Goal: Task Accomplishment & Management: Manage account settings

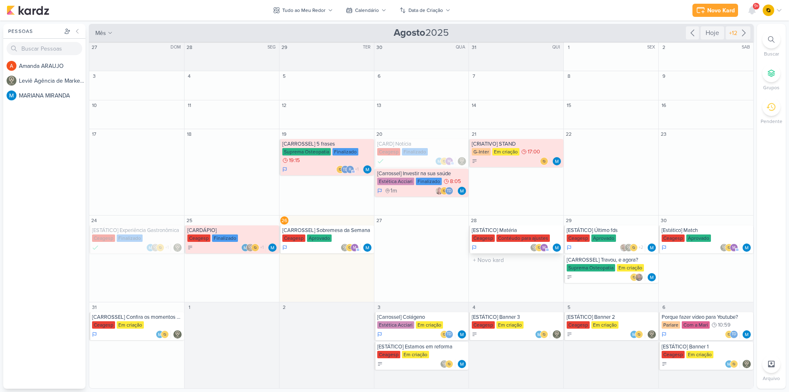
click at [527, 230] on div "[ESTÁTICO] Matéria" at bounding box center [517, 230] width 90 height 7
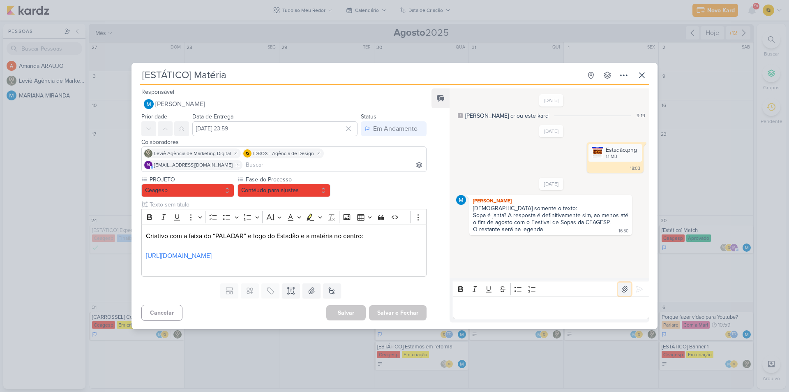
click at [623, 289] on icon at bounding box center [625, 289] width 6 height 6
click at [638, 290] on icon at bounding box center [639, 289] width 8 height 8
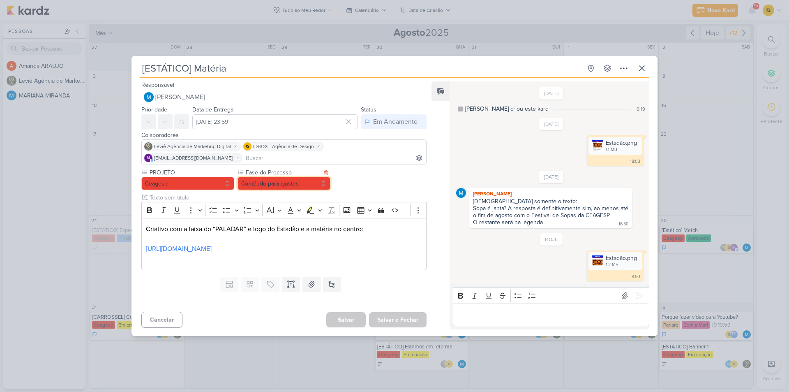
click at [311, 177] on button "Contéudo para ajustes" at bounding box center [283, 183] width 93 height 13
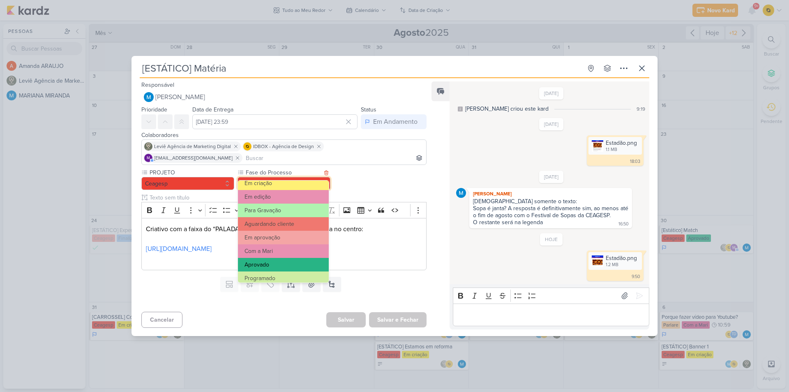
scroll to position [79, 0]
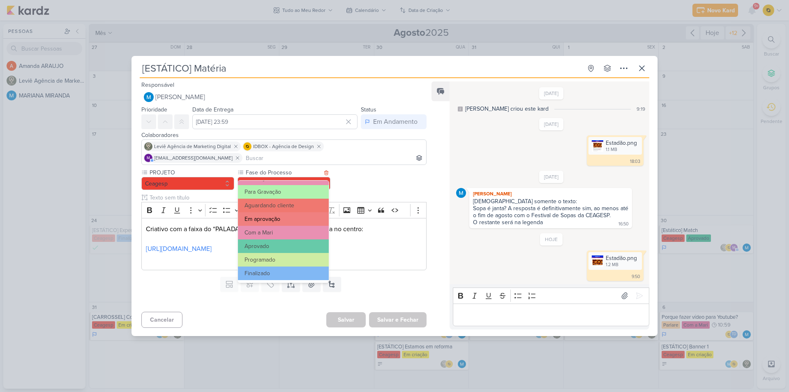
click at [294, 215] on button "Em aprovação" at bounding box center [283, 219] width 91 height 14
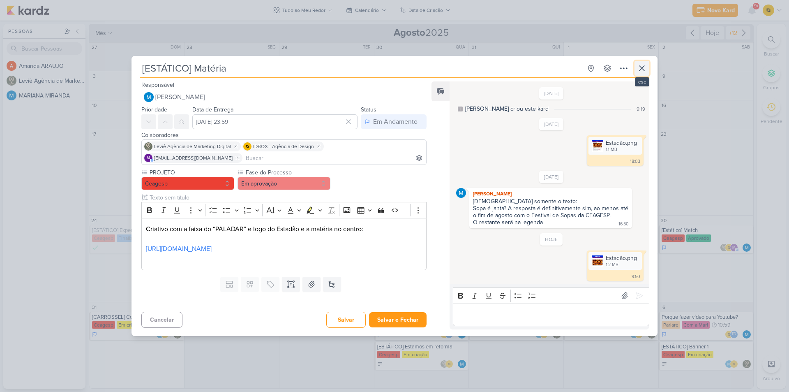
click at [638, 69] on icon at bounding box center [642, 68] width 10 height 10
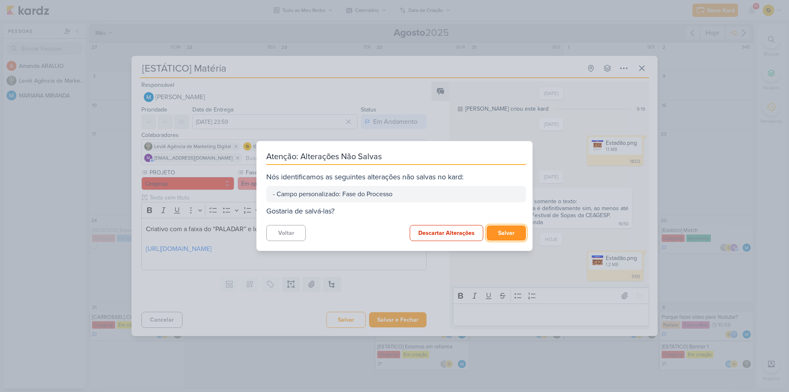
click at [496, 232] on button "Salvar" at bounding box center [505, 232] width 39 height 15
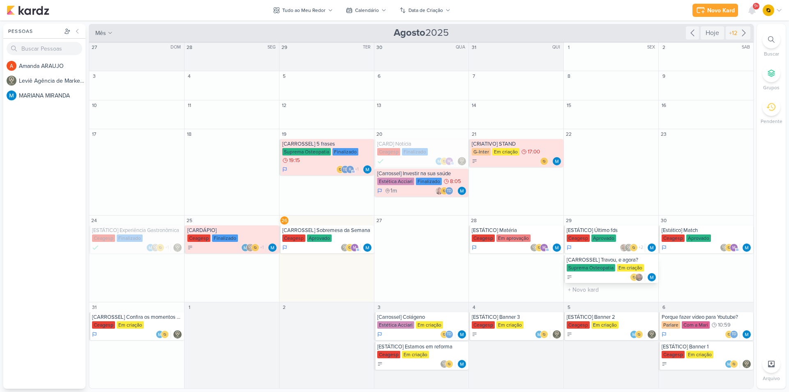
click at [620, 280] on div at bounding box center [612, 277] width 90 height 8
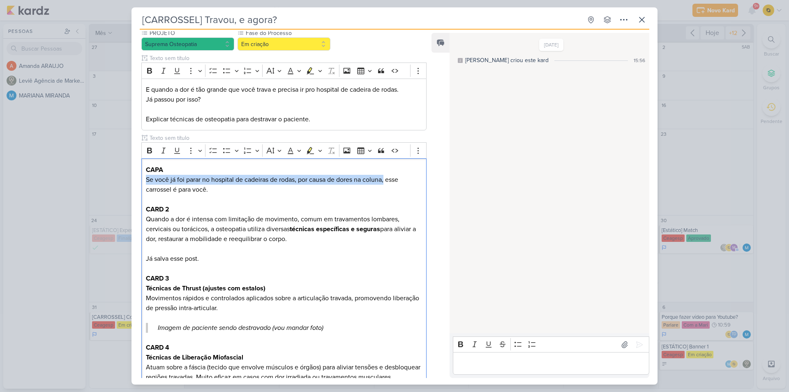
drag, startPoint x: 386, startPoint y: 180, endPoint x: 131, endPoint y: 181, distance: 255.1
click at [131, 181] on div "[CARROSSEL] Travou, e agora? Criado por MARIANA" at bounding box center [394, 196] width 789 height 392
copy p "Se você já foi parar no hospital de cadeiras de rodas, por causa de dores na co…"
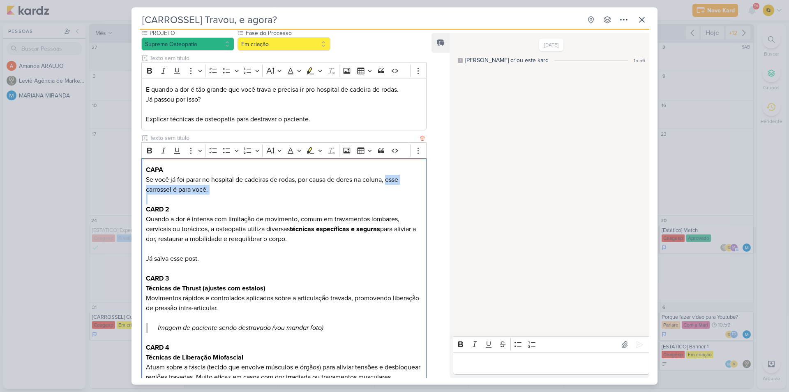
drag, startPoint x: 390, startPoint y: 180, endPoint x: 389, endPoint y: 194, distance: 13.6
click at [389, 194] on div "CAPA Se você já foi parar no hospital de cadeiras de rodas, por causa de dores …" at bounding box center [283, 322] width 285 height 328
copy p "esse carrossel é para você."
drag, startPoint x: 145, startPoint y: 219, endPoint x: 295, endPoint y: 237, distance: 151.5
click at [295, 237] on div "CAPA Se você já foi parar no hospital de cadeiras de rodas, por causa de dores …" at bounding box center [283, 322] width 285 height 328
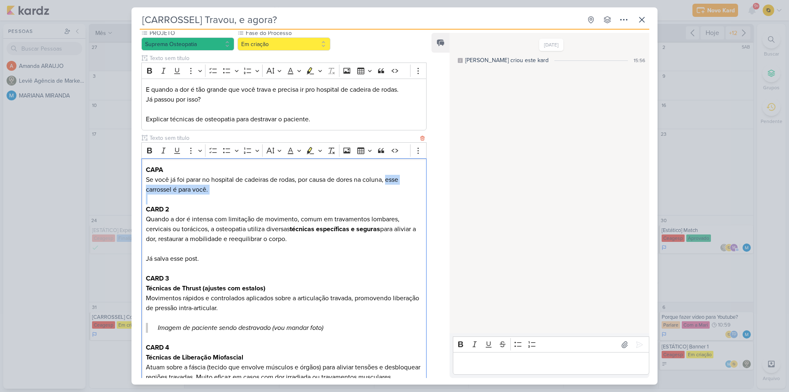
copy p "Quando a dor é intensa com limitação de movimento, comum em travamentos lombare…"
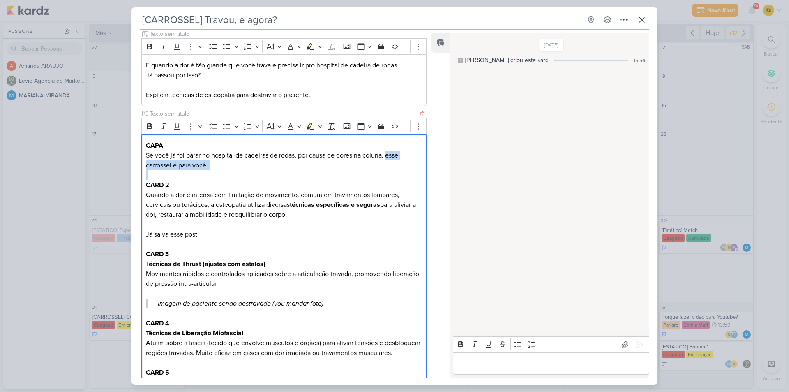
scroll to position [120, 0]
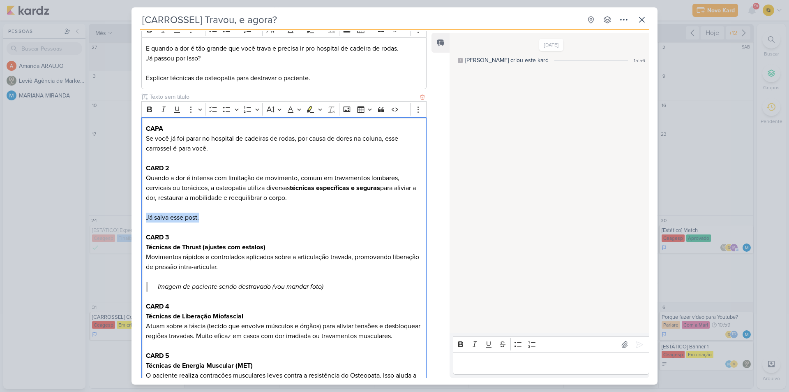
drag, startPoint x: 199, startPoint y: 217, endPoint x: 145, endPoint y: 219, distance: 53.9
click at [145, 219] on div "CAPA Se você já foi parar no hospital de cadeiras de rodas, por causa de dores …" at bounding box center [283, 281] width 285 height 328
copy p "Já salva esse post."
drag, startPoint x: 147, startPoint y: 246, endPoint x: 270, endPoint y: 243, distance: 123.3
click at [270, 243] on p "Técnicas de Thrust (ajustes com estalos)" at bounding box center [284, 247] width 276 height 10
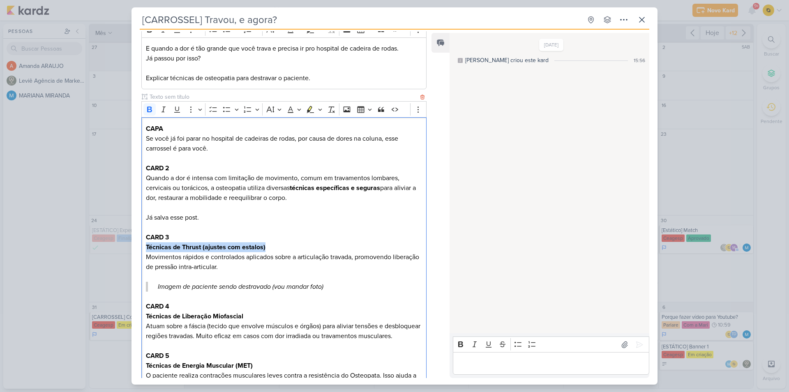
copy strong "Técnicas de Thrust (ajustes com estalos)"
drag, startPoint x: 145, startPoint y: 259, endPoint x: 253, endPoint y: 263, distance: 108.5
click at [253, 263] on div "CAPA Se você já foi parar no hospital de cadeiras de rodas, por causa de dores …" at bounding box center [283, 281] width 285 height 328
copy p "Movimentos rápidos e controlados aplicados sobre a articulação travada, promove…"
drag, startPoint x: 201, startPoint y: 245, endPoint x: 141, endPoint y: 245, distance: 60.4
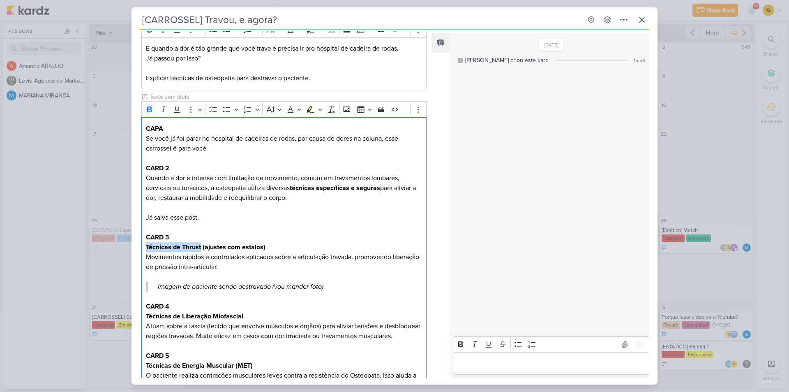
click at [141, 245] on div "PROJETO Suprema Osteopatia Fase do Processo" at bounding box center [280, 218] width 298 height 461
copy strong "Técnicas de Thrust"
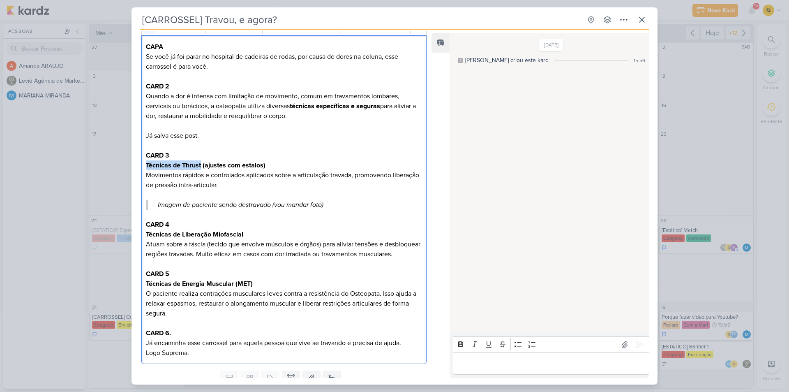
scroll to position [203, 0]
copy strong "écnicas de Liberação Miofascial"
drag, startPoint x: 247, startPoint y: 235, endPoint x: 148, endPoint y: 232, distance: 99.5
click at [148, 232] on h3 "Técnicas de Liberação Miofascial" at bounding box center [284, 234] width 276 height 10
drag, startPoint x: 147, startPoint y: 233, endPoint x: 249, endPoint y: 233, distance: 102.3
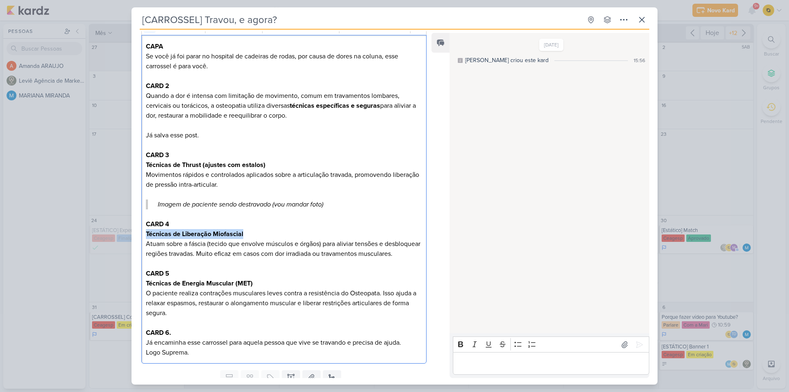
click at [249, 233] on h3 "Técnicas de Liberação Miofascial" at bounding box center [284, 234] width 276 height 10
copy strong "Técnicas de Liberação Miofascial"
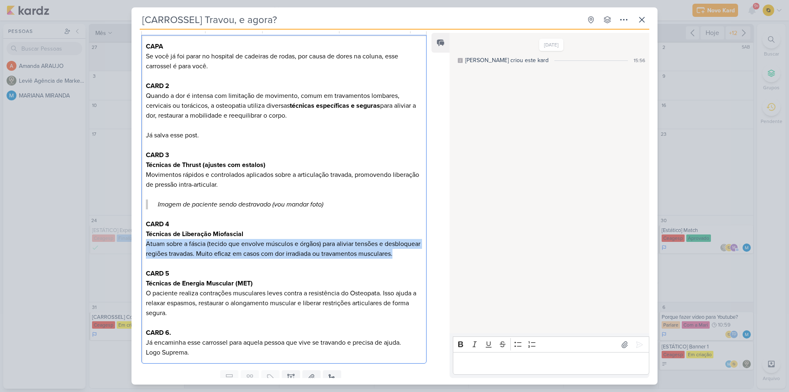
drag, startPoint x: 147, startPoint y: 241, endPoint x: 196, endPoint y: 262, distance: 53.8
click at [196, 258] on p "Atuam sobre a fáscia (tecido que envolve músculos e órgãos) para aliviar tensõe…" at bounding box center [284, 249] width 276 height 20
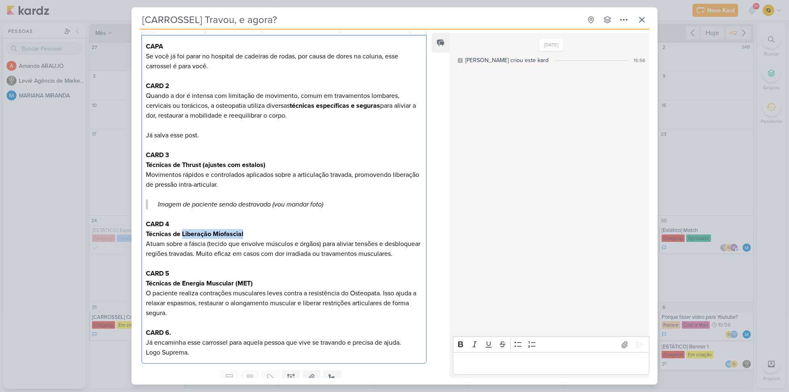
drag, startPoint x: 249, startPoint y: 233, endPoint x: 183, endPoint y: 235, distance: 66.2
click at [183, 235] on h3 "Técnicas de Liberação Miofascial" at bounding box center [284, 234] width 276 height 10
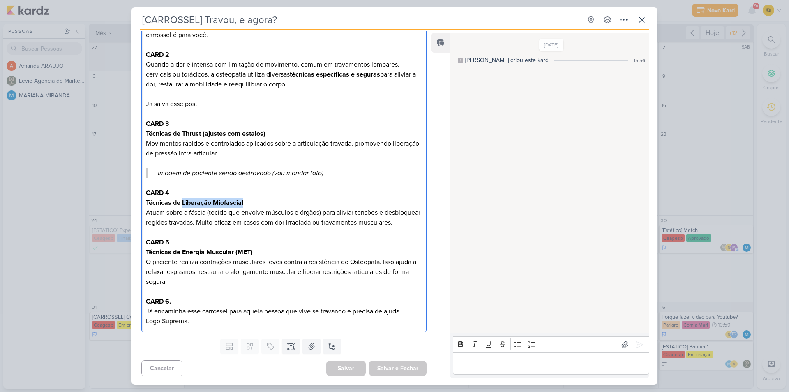
scroll to position [244, 0]
drag, startPoint x: 242, startPoint y: 253, endPoint x: 146, endPoint y: 251, distance: 96.2
click at [146, 251] on h3 "Técnicas de Energia Muscular (MET)" at bounding box center [284, 252] width 276 height 10
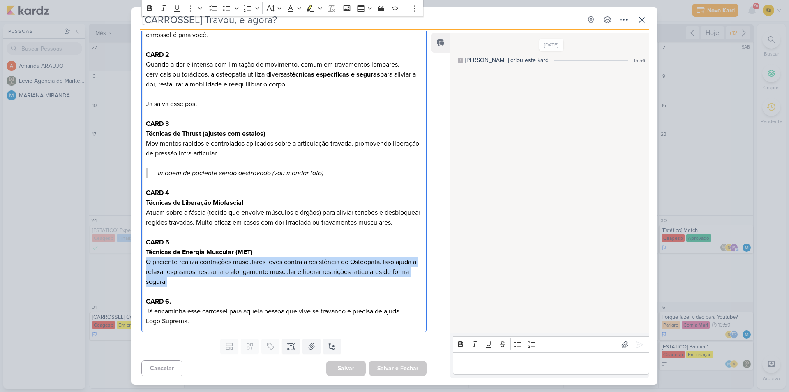
drag, startPoint x: 147, startPoint y: 261, endPoint x: 175, endPoint y: 283, distance: 35.7
click at [175, 283] on p "O paciente realiza contrações musculares leves contra a resistência do Osteopat…" at bounding box center [284, 272] width 276 height 30
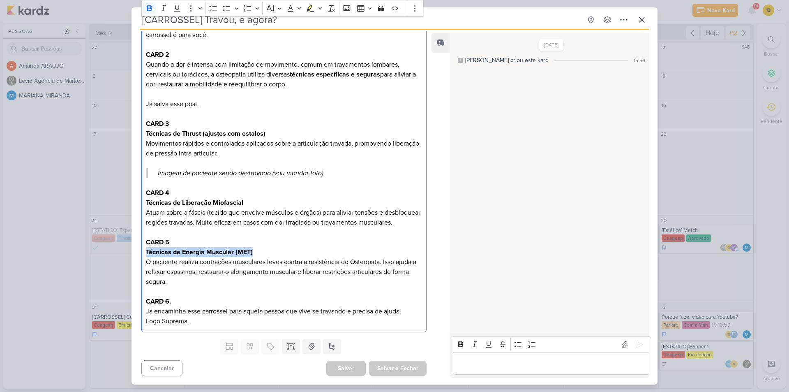
drag, startPoint x: 253, startPoint y: 252, endPoint x: 131, endPoint y: 251, distance: 122.4
click at [131, 251] on div "[CARROSSEL] Travou, e agora? Criado por MARIANA" at bounding box center [394, 196] width 789 height 392
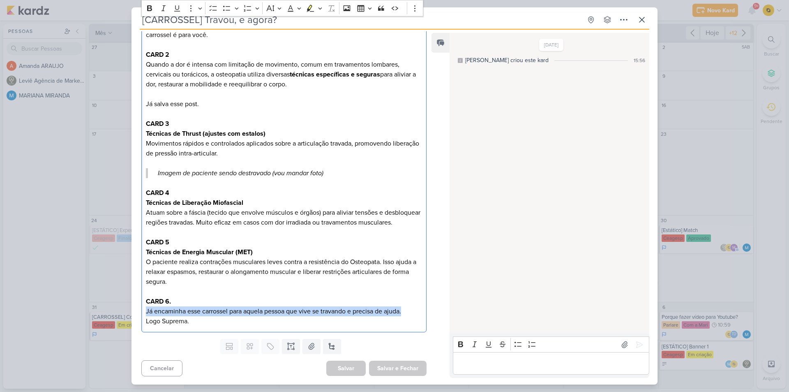
drag, startPoint x: 147, startPoint y: 311, endPoint x: 405, endPoint y: 310, distance: 257.6
click at [405, 310] on p "Já encaminha esse carrossel para aquela pessoa que vive se travando e precisa d…" at bounding box center [284, 311] width 276 height 10
click at [620, 339] on button at bounding box center [624, 344] width 13 height 13
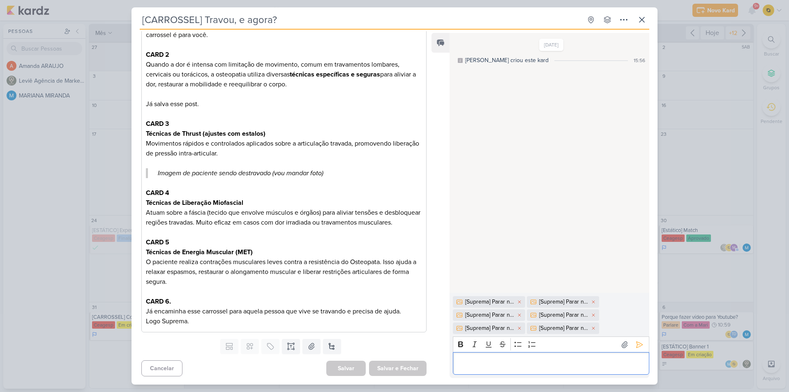
click at [593, 356] on div "Editor editing area: main" at bounding box center [551, 363] width 196 height 23
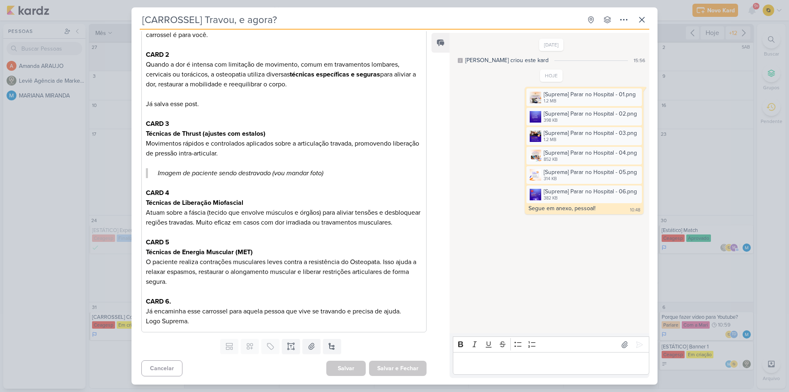
click at [728, 161] on div "[CARROSSEL] Travou, e agora? Criado por MARIANA" at bounding box center [394, 196] width 789 height 392
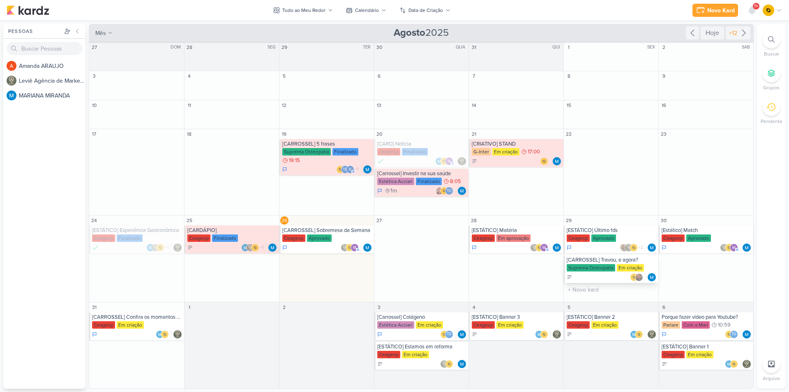
click at [641, 265] on div "Em criação" at bounding box center [630, 267] width 27 height 7
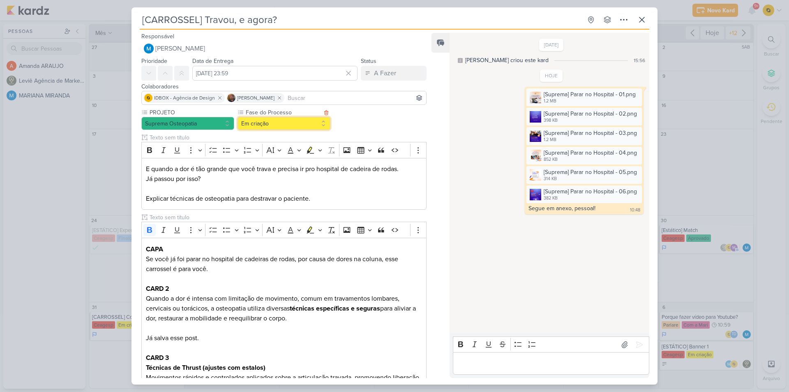
click at [302, 126] on button "Em criação" at bounding box center [283, 123] width 93 height 13
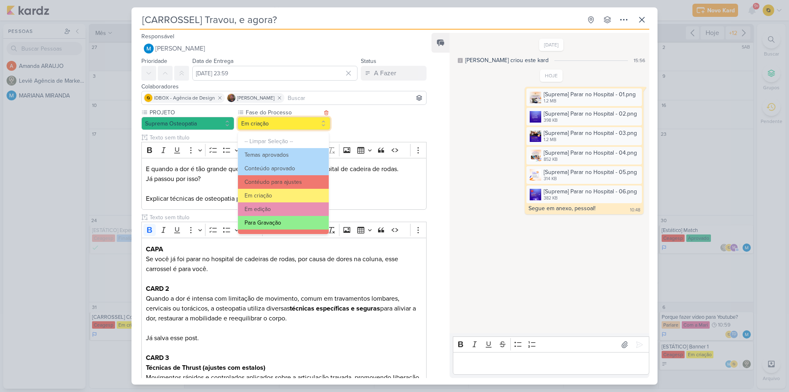
scroll to position [41, 0]
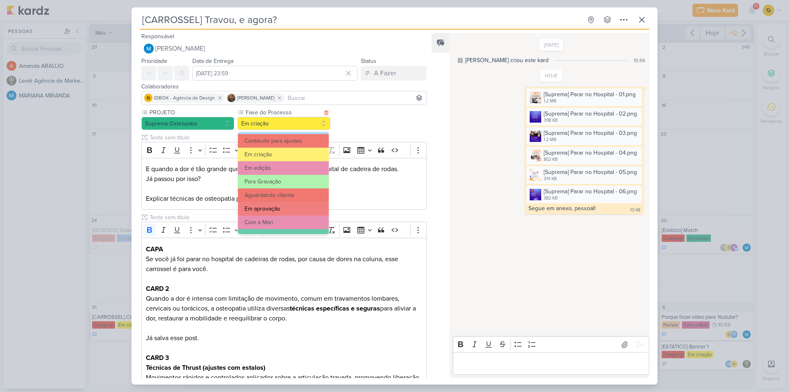
click at [285, 208] on button "Em aprovação" at bounding box center [283, 209] width 91 height 14
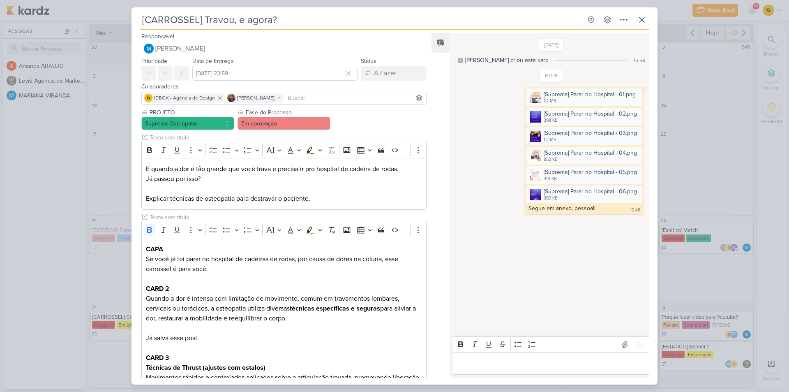
click at [715, 238] on div "[CARROSSEL] Travou, e agora? Criado por MARIANA" at bounding box center [394, 196] width 789 height 392
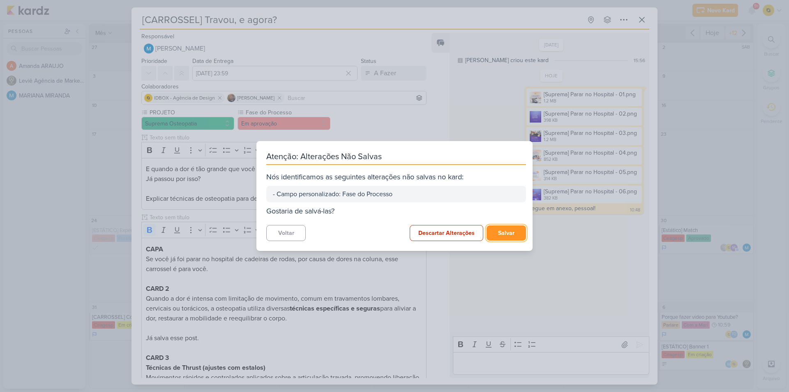
click at [500, 231] on button "Salvar" at bounding box center [505, 232] width 39 height 15
